Goal: Communication & Community: Participate in discussion

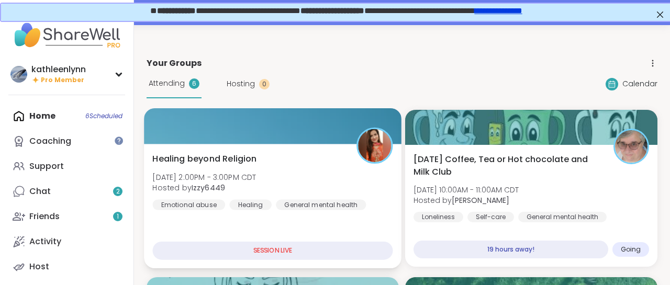
click at [194, 118] on div at bounding box center [273, 126] width 258 height 36
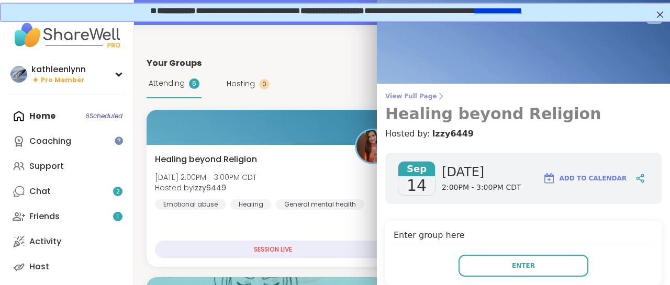
click at [397, 97] on span "View Full Page" at bounding box center [524, 96] width 277 height 8
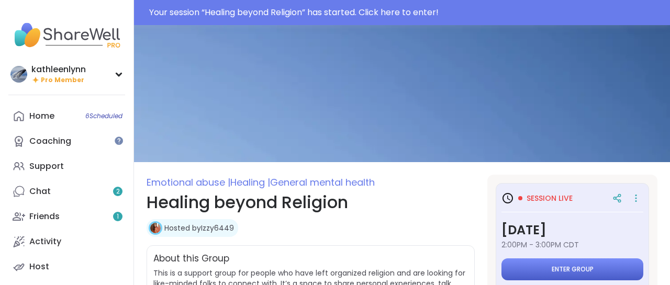
click at [553, 267] on span "Enter group" at bounding box center [573, 270] width 42 height 8
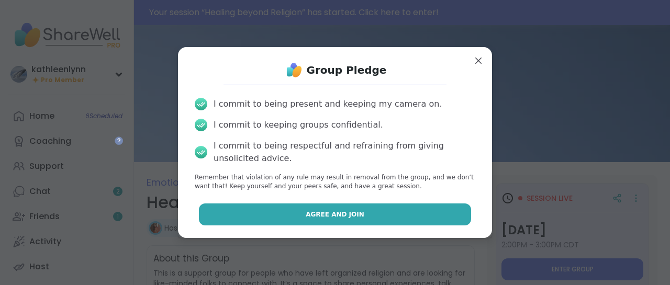
click at [452, 214] on button "Agree and Join" at bounding box center [335, 215] width 273 height 22
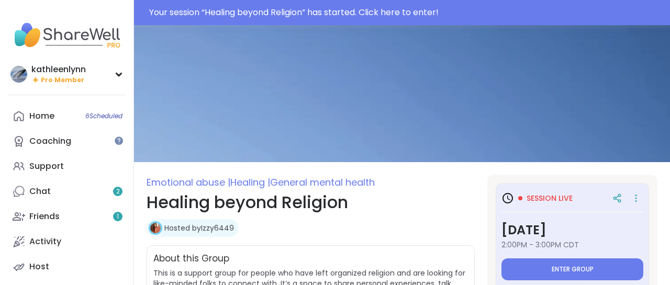
type textarea "*"
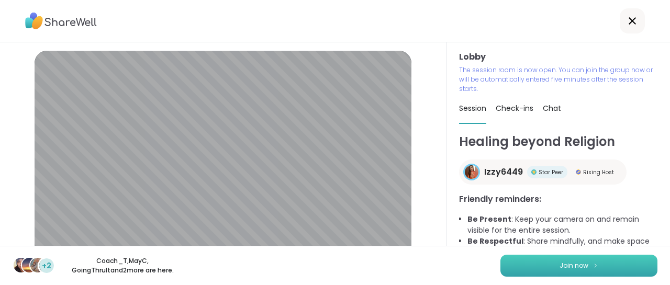
click at [559, 265] on button "Join now" at bounding box center [579, 266] width 157 height 22
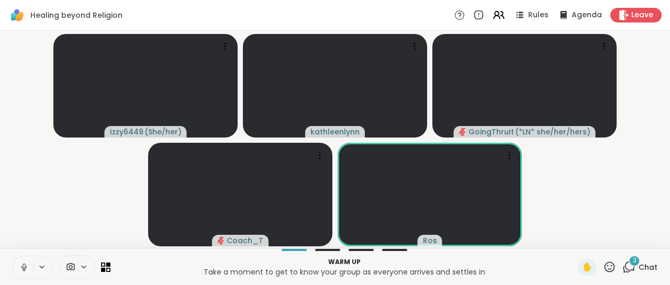
click at [23, 266] on icon at bounding box center [24, 266] width 3 height 5
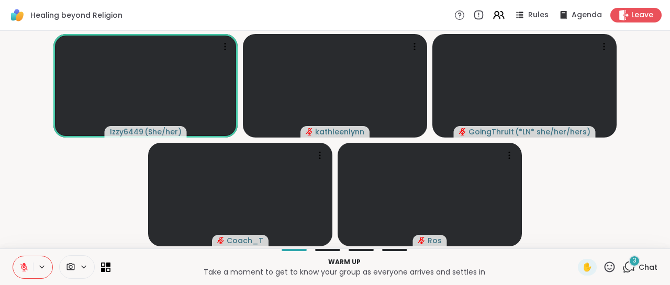
click at [632, 267] on icon at bounding box center [629, 267] width 13 height 13
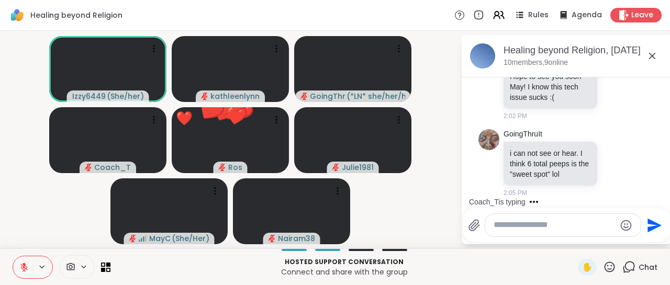
scroll to position [2446, 0]
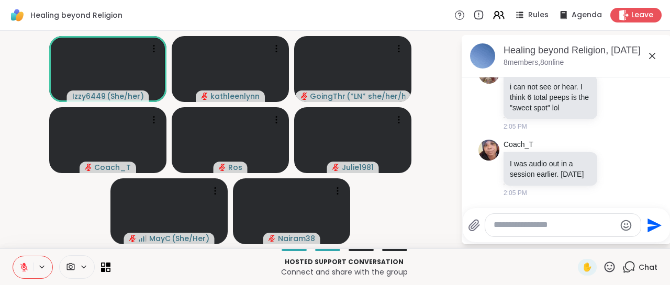
click at [669, 43] on div "Healing beyond Religion, [DATE] 8 members, 8 online" at bounding box center [567, 56] width 210 height 42
click at [666, 58] on div "Healing beyond Religion, [DATE] 8 members, 8 online" at bounding box center [567, 56] width 210 height 42
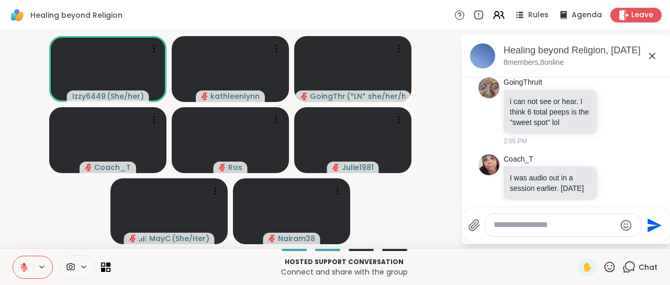
scroll to position [2461, 0]
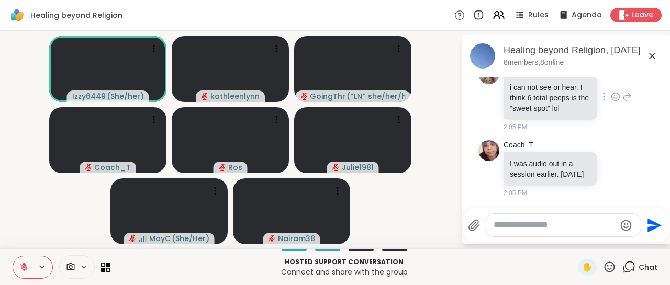
click at [652, 103] on div "GoingThruIt i can not see or hear. I think 6 total peeps is the "sweet spot" lo…" at bounding box center [567, 97] width 176 height 77
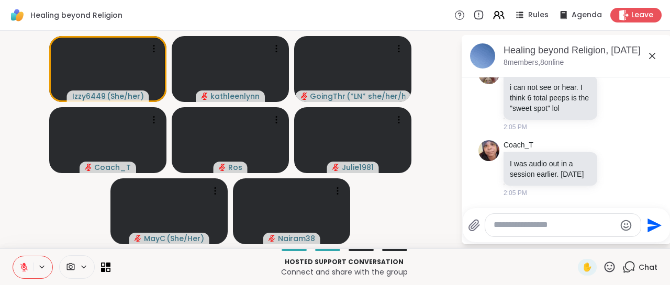
click at [507, 224] on textarea "Type your message" at bounding box center [555, 225] width 122 height 11
type textarea "**********"
click at [656, 222] on icon "Send" at bounding box center [655, 225] width 17 height 17
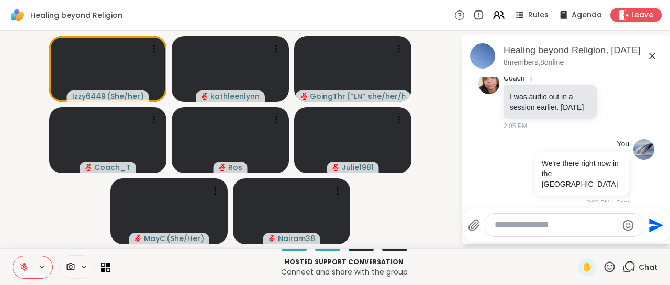
scroll to position [2543, 0]
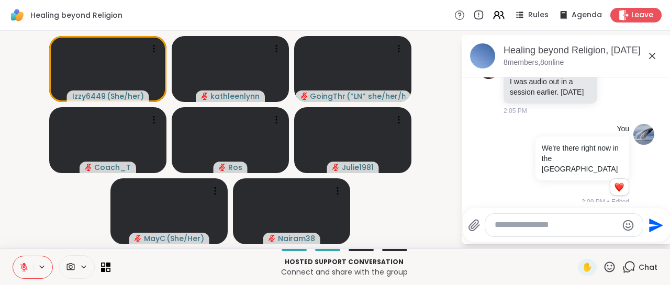
click at [25, 266] on icon at bounding box center [24, 265] width 3 height 4
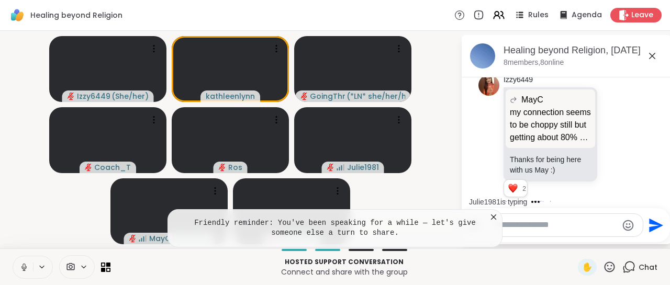
scroll to position [2958, 0]
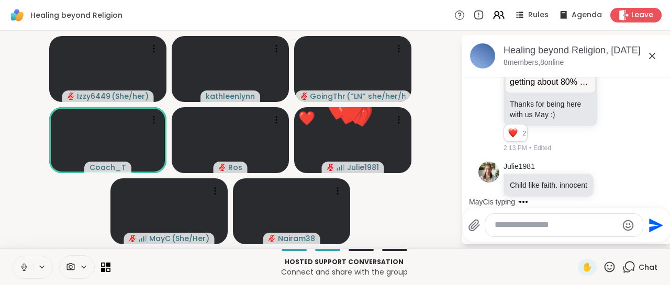
click at [24, 268] on icon at bounding box center [24, 266] width 3 height 5
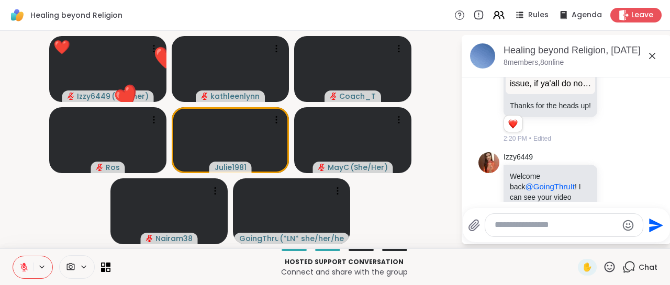
scroll to position [3533, 0]
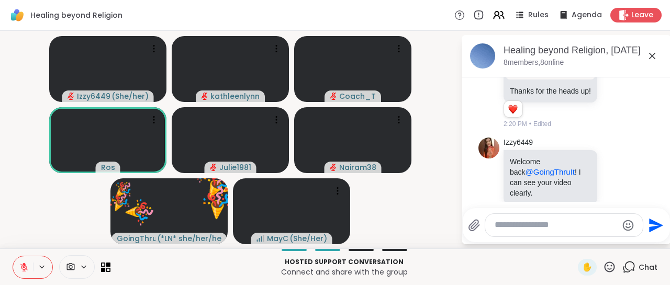
click at [607, 263] on icon at bounding box center [609, 267] width 13 height 13
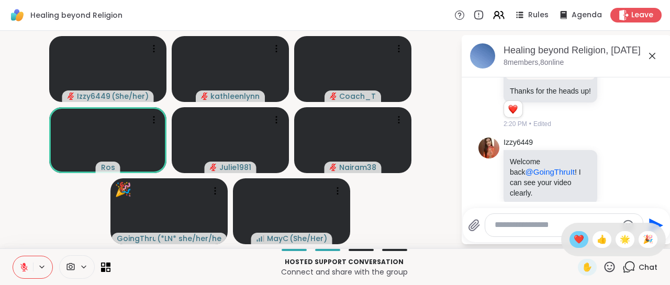
click at [577, 237] on span "❤️" at bounding box center [579, 240] width 10 height 13
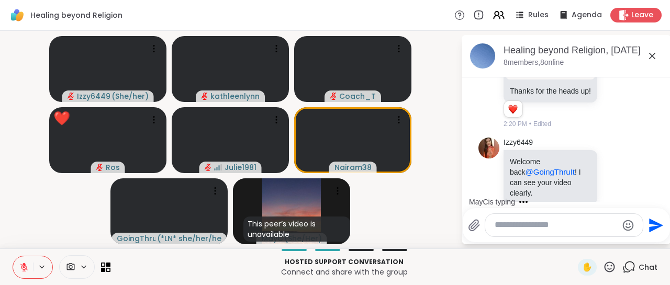
click at [610, 265] on icon at bounding box center [609, 267] width 13 height 13
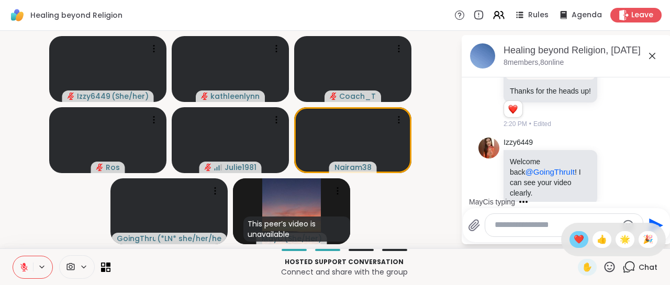
click at [578, 239] on span "❤️" at bounding box center [579, 240] width 10 height 13
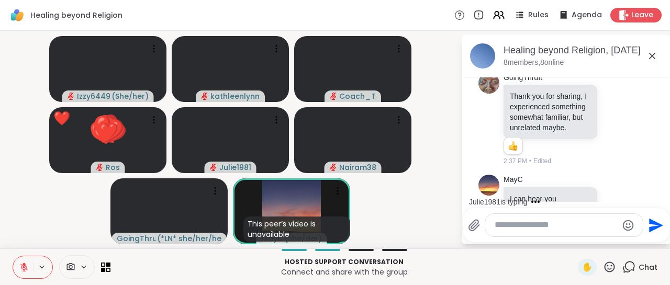
scroll to position [3900, 0]
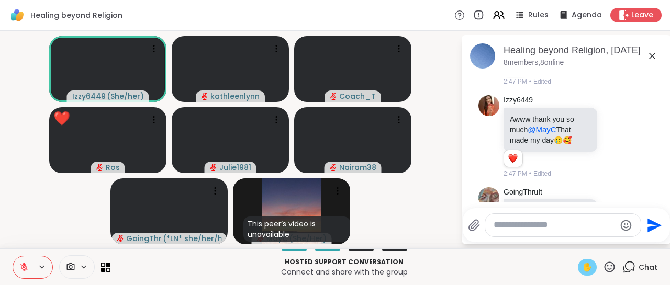
scroll to position [4244, 0]
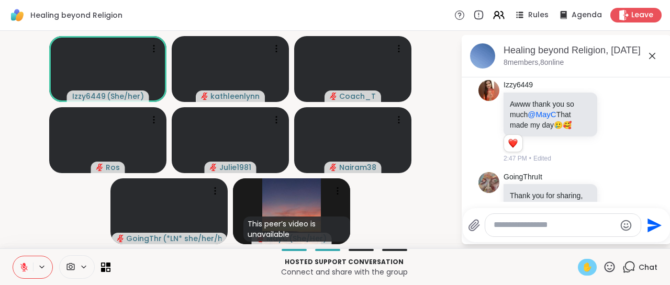
click at [586, 267] on span "✋" at bounding box center [587, 267] width 10 height 13
click at [592, 265] on span "✋" at bounding box center [587, 267] width 10 height 13
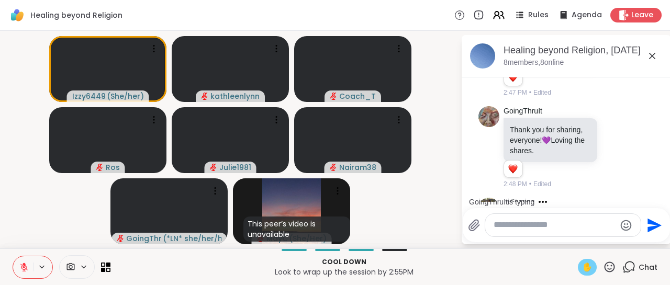
click at [589, 267] on span "✋" at bounding box center [587, 267] width 10 height 13
click at [22, 268] on icon at bounding box center [23, 267] width 9 height 9
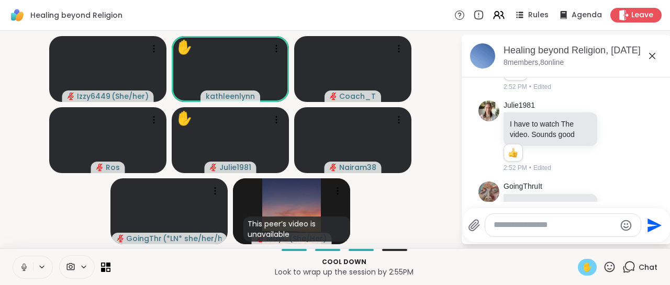
scroll to position [4438, 0]
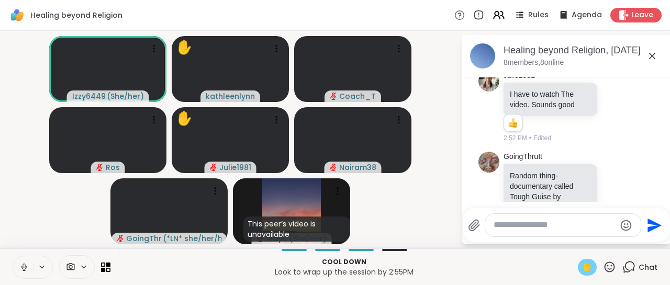
click at [24, 267] on icon at bounding box center [23, 267] width 9 height 9
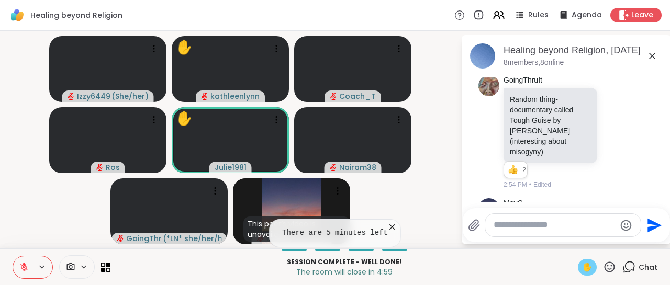
scroll to position [4529, 0]
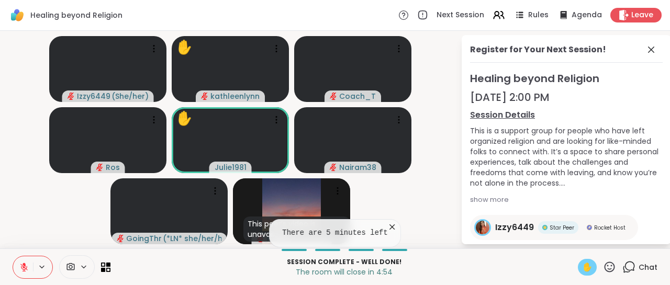
click at [591, 267] on span "✋" at bounding box center [587, 267] width 10 height 13
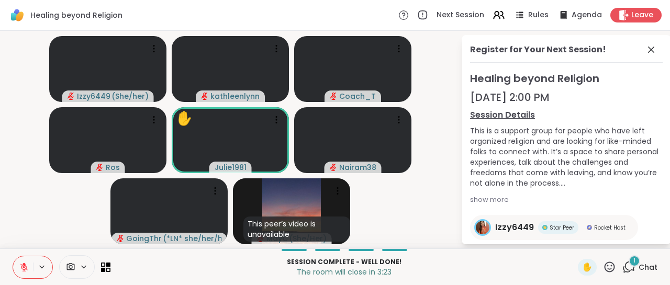
click at [25, 267] on icon at bounding box center [24, 265] width 3 height 4
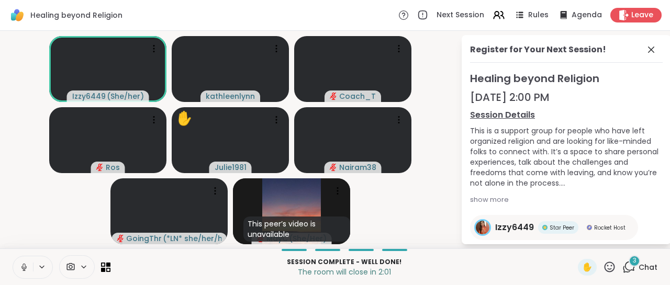
click at [25, 268] on icon at bounding box center [24, 266] width 3 height 5
click at [632, 268] on icon at bounding box center [629, 267] width 13 height 13
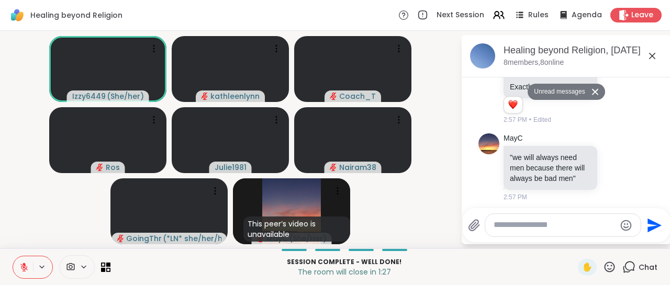
scroll to position [4890, 0]
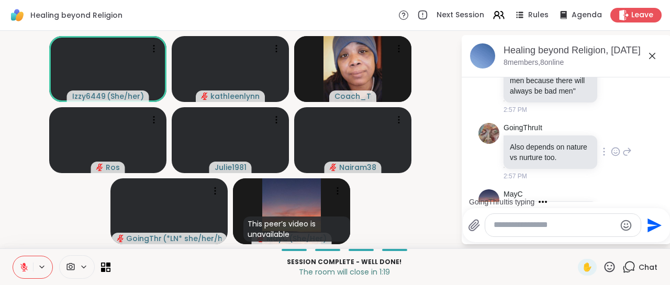
click at [648, 119] on div "GoingThruIt Also depends on nature vs nurture too. 2:57 PM" at bounding box center [567, 152] width 176 height 67
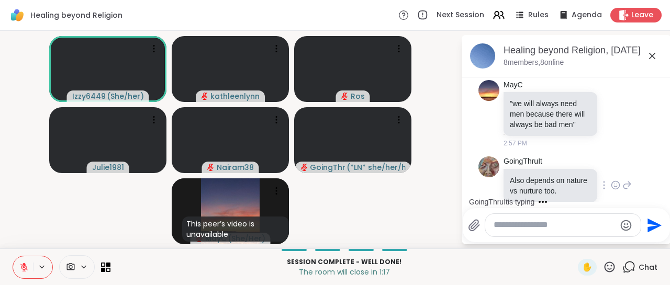
scroll to position [4823, 0]
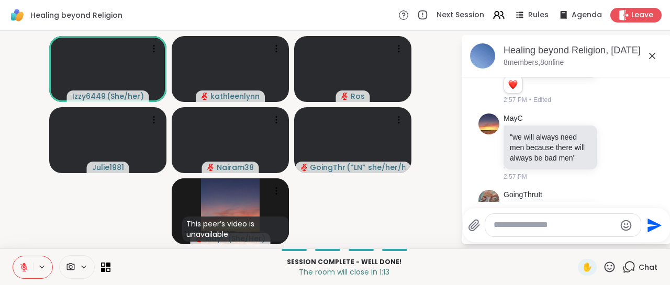
drag, startPoint x: 648, startPoint y: 111, endPoint x: 670, endPoint y: 217, distance: 108.6
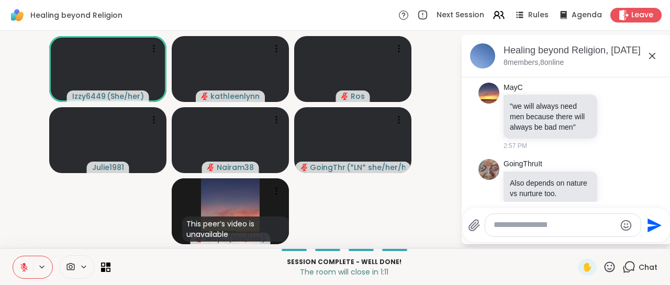
click at [612, 266] on icon at bounding box center [610, 267] width 10 height 10
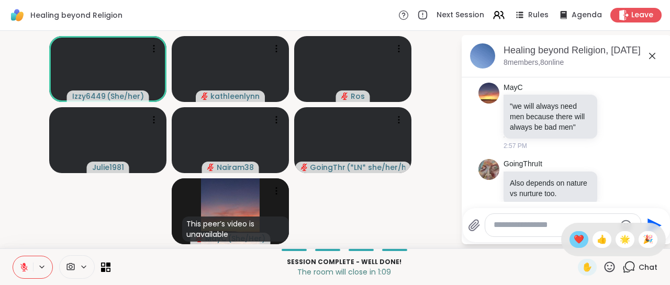
click at [576, 238] on span "❤️" at bounding box center [579, 240] width 10 height 13
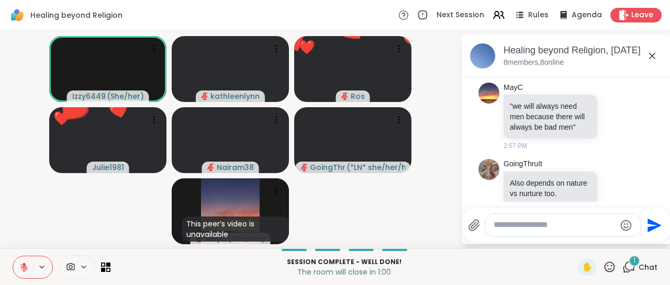
scroll to position [4977, 0]
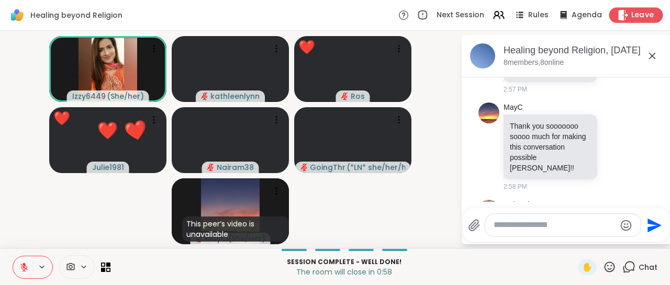
click at [643, 13] on span "Leave" at bounding box center [643, 15] width 23 height 11
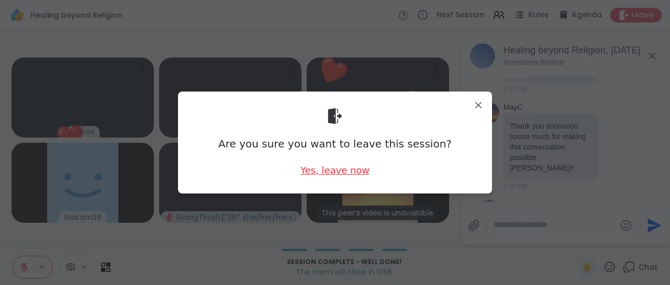
click at [347, 171] on div "Yes, leave now" at bounding box center [335, 170] width 69 height 13
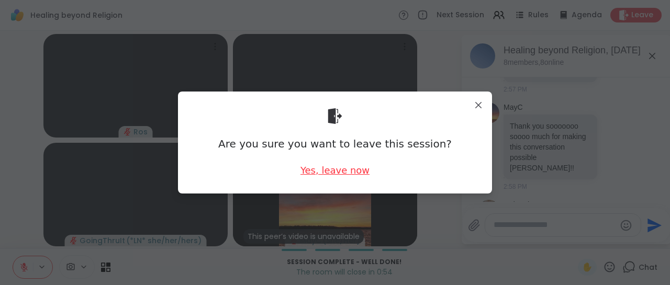
click at [354, 171] on div "Yes, leave now" at bounding box center [335, 170] width 69 height 13
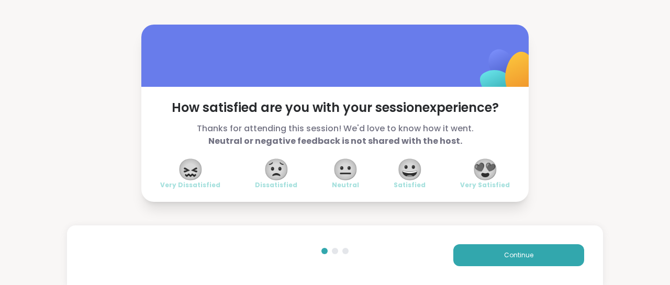
click at [490, 168] on span "😍" at bounding box center [485, 169] width 26 height 19
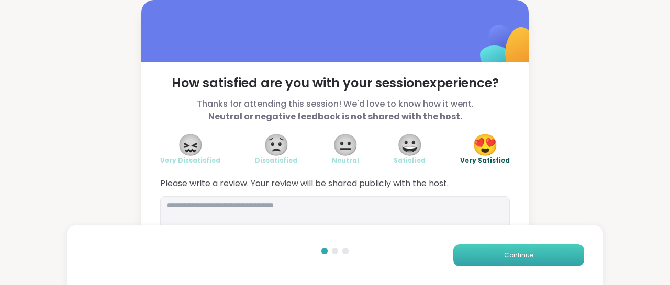
click at [513, 252] on span "Continue" at bounding box center [518, 255] width 29 height 9
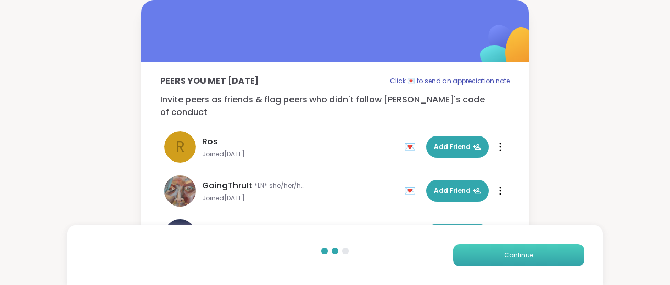
click at [513, 252] on span "Continue" at bounding box center [518, 255] width 29 height 9
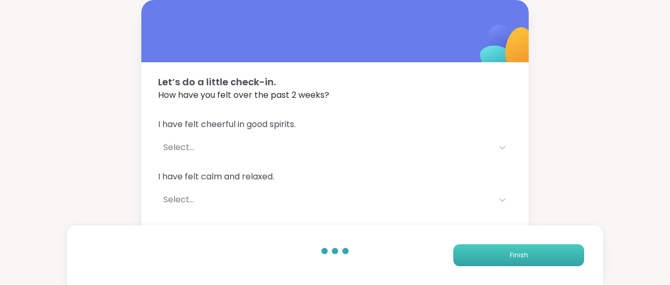
click at [513, 252] on span "Finish" at bounding box center [519, 255] width 18 height 9
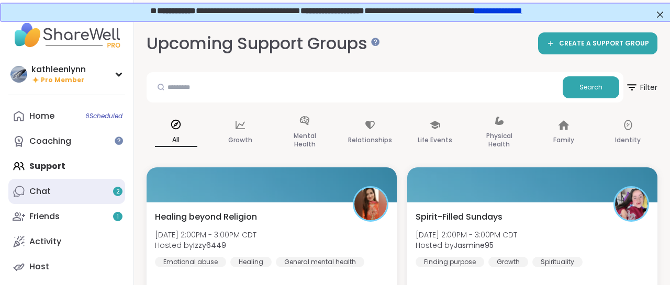
click at [56, 190] on link "Chat 2" at bounding box center [66, 191] width 117 height 25
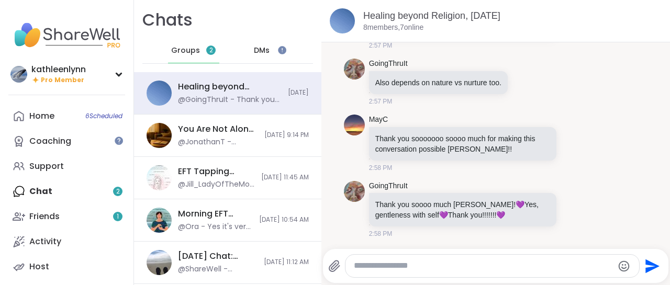
click at [367, 265] on textarea "Type your message" at bounding box center [483, 266] width 259 height 11
click at [192, 49] on span "Groups" at bounding box center [185, 51] width 29 height 10
click at [57, 192] on div "Home 6 Scheduled Coaching Support Chat 2 Friends 1 Activity Host" at bounding box center [66, 192] width 117 height 176
click at [174, 51] on span "Groups" at bounding box center [185, 51] width 29 height 10
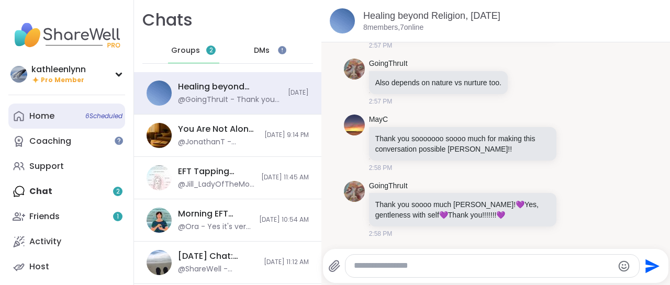
click at [80, 118] on link "Home 6 Scheduled" at bounding box center [66, 116] width 117 height 25
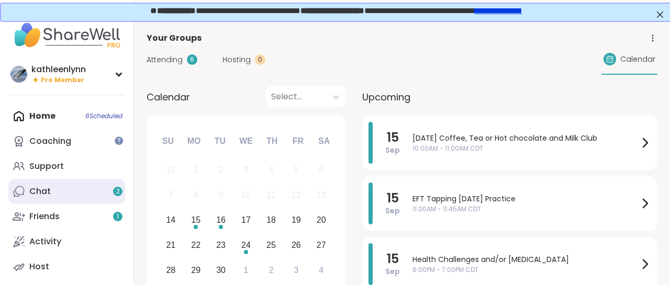
click at [72, 185] on link "Chat 2" at bounding box center [66, 191] width 117 height 25
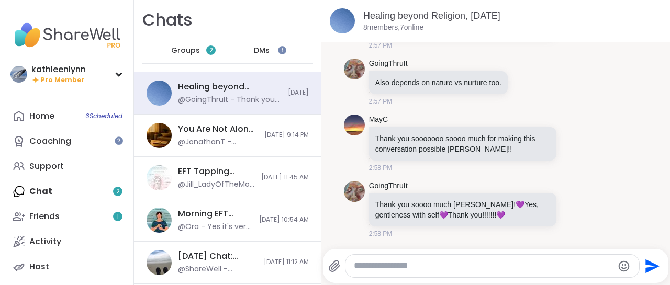
click at [190, 49] on span "Groups" at bounding box center [185, 51] width 29 height 10
click at [261, 49] on span "DMs" at bounding box center [262, 51] width 16 height 10
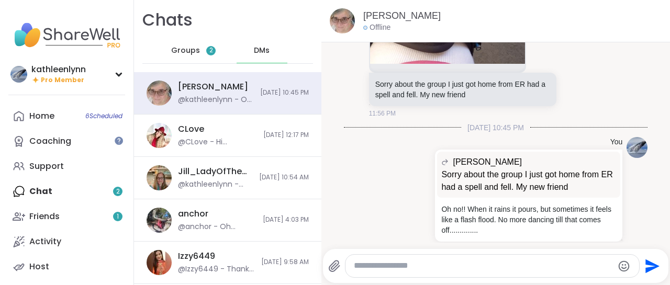
click at [188, 50] on span "Groups" at bounding box center [185, 51] width 29 height 10
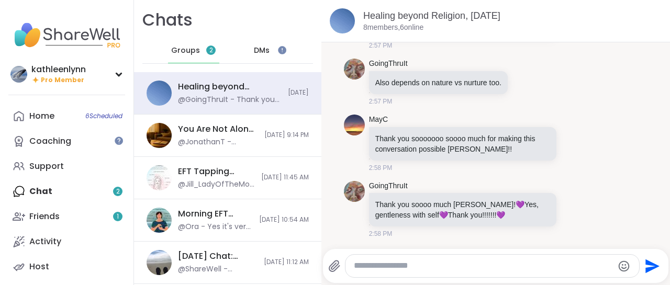
scroll to position [3877, 0]
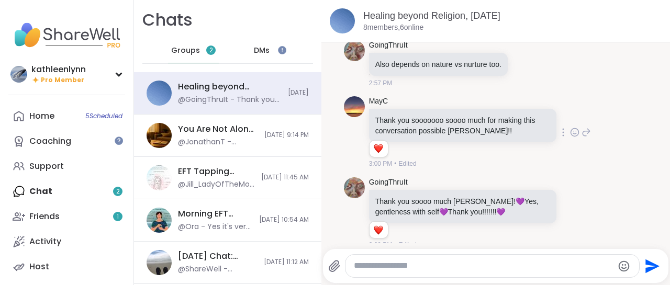
click at [574, 134] on icon at bounding box center [575, 133] width 3 height 1
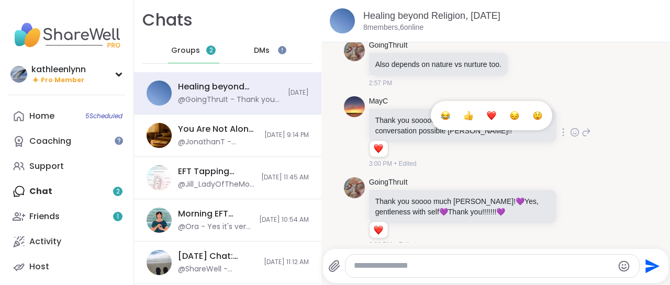
click at [493, 120] on div "Select Reaction: Heart" at bounding box center [491, 115] width 9 height 9
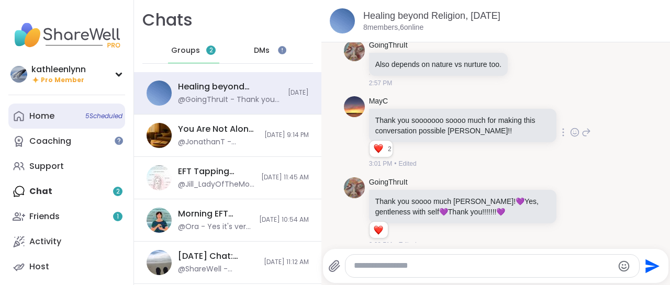
click at [52, 114] on div "Home 5 Scheduled" at bounding box center [41, 117] width 25 height 12
